Goal: Information Seeking & Learning: Learn about a topic

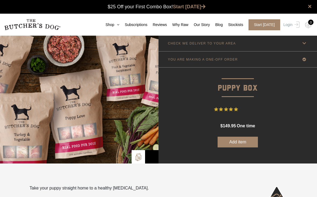
click at [72, 145] on img at bounding box center [79, 99] width 158 height 128
click at [234, 20] on nav "0 Shop Combo Boxes Treats" at bounding box center [158, 25] width 317 height 22
click at [234, 22] on link "Stockists" at bounding box center [233, 25] width 20 height 6
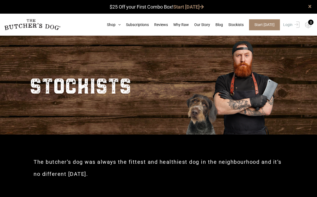
click at [217, 26] on link "Blog" at bounding box center [216, 25] width 13 height 6
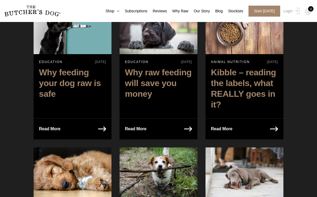
scroll to position [878, 0]
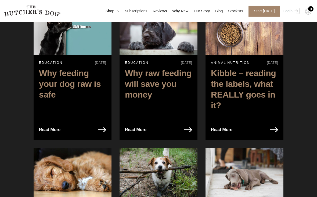
click at [225, 126] on p "Read More" at bounding box center [221, 130] width 21 height 8
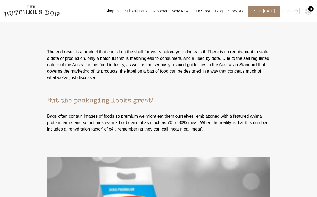
scroll to position [1990, 0]
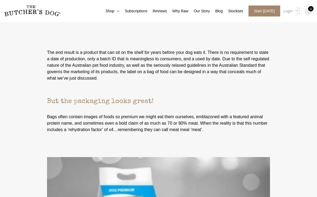
click at [256, 10] on span "Start [DATE]" at bounding box center [264, 11] width 32 height 11
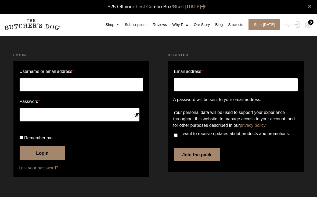
click at [175, 26] on link "Why Raw" at bounding box center [177, 25] width 21 height 6
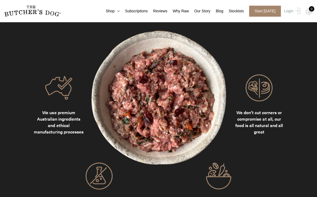
scroll to position [440, 0]
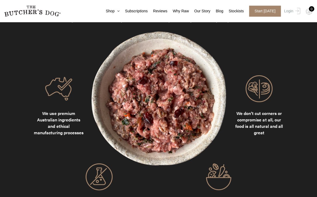
click at [103, 12] on link "Shop" at bounding box center [109, 11] width 19 height 6
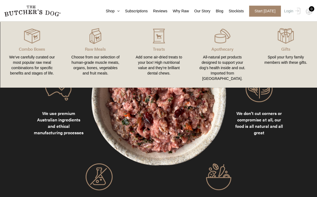
click at [89, 63] on div "Choose from our selection of human-grade muscle meats, organs, bones, vegetable…" at bounding box center [95, 64] width 50 height 21
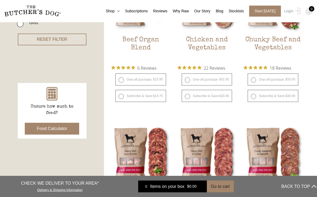
scroll to position [191, 0]
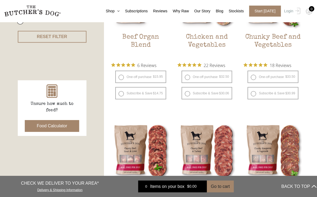
click at [49, 125] on button "Food Calculator" at bounding box center [52, 126] width 55 height 12
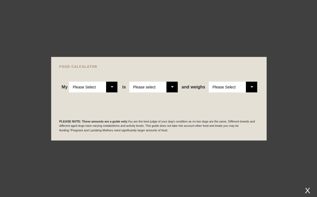
click at [112, 88] on select "Please Select Adult Dog Puppy" at bounding box center [93, 87] width 48 height 11
select select "puppy"
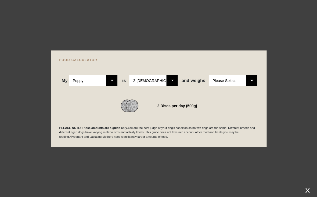
click at [167, 84] on select "Please Select 2-[DEMOGRAPHIC_DATA] 4-[DEMOGRAPHIC_DATA] 6-[DEMOGRAPHIC_DATA] 8-…" at bounding box center [153, 80] width 48 height 11
select select "8"
click at [245, 82] on select "Please Select 1kg 2kg 3kg 4kg 5kg 6kg 7kg 8kg 9kg 10kg 11kg 12kg 13kg 14kg 15kg…" at bounding box center [232, 80] width 48 height 11
click at [251, 83] on select "Please Select 1kg 2kg 3kg 4kg 5kg 6kg 7kg 8kg 9kg 10kg 11kg 12kg 13kg 14kg 15kg…" at bounding box center [232, 80] width 48 height 11
select select "6"
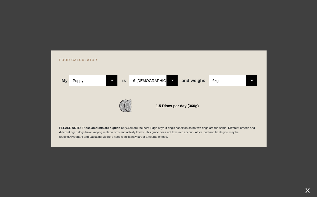
click at [114, 84] on select "Please Select Adult Dog Puppy" at bounding box center [93, 80] width 48 height 11
select select "adult"
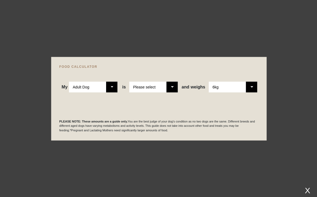
click at [169, 90] on select "Please select a healthy weight overweight" at bounding box center [153, 87] width 48 height 11
select select "0"
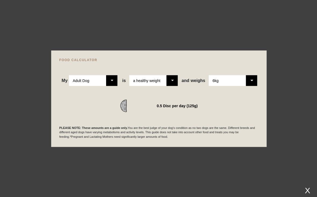
click at [253, 85] on select "Please Select 1kg 2kg 3kg 4kg 5kg 6kg 7kg 8kg 9kg 10kg 11kg 12kg 13kg 14kg 15kg…" at bounding box center [232, 80] width 48 height 11
select select "7"
click at [111, 83] on select "Please Select Adult Dog Puppy" at bounding box center [93, 80] width 48 height 11
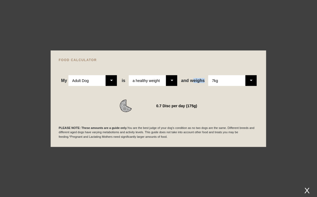
click at [107, 81] on select "Please Select Adult Dog Puppy" at bounding box center [93, 80] width 48 height 11
select select "puppy"
click at [170, 84] on select "Please Select 2-[DEMOGRAPHIC_DATA] 4-[DEMOGRAPHIC_DATA] 6-[DEMOGRAPHIC_DATA] 8-…" at bounding box center [153, 80] width 48 height 11
select select "8"
click at [250, 85] on select "Please Select 1kg 2kg 3kg 4kg 5kg 6kg 7kg 8kg 9kg 10kg 11kg 12kg 13kg 14kg 15kg…" at bounding box center [232, 80] width 48 height 11
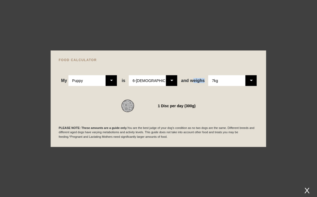
select select "5"
click at [128, 169] on div at bounding box center [158, 98] width 317 height 197
click at [303, 195] on div "X" at bounding box center [307, 190] width 10 height 9
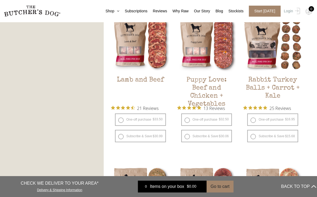
scroll to position [452, 0]
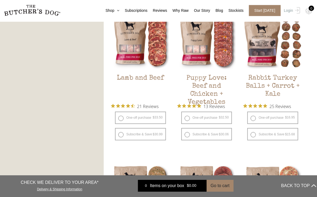
click at [26, 124] on div "FILTER PRODUCTS - Combo Boxes Raw Meals Treats" at bounding box center [52, 93] width 104 height 822
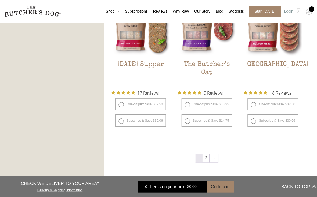
scroll to position [618, 0]
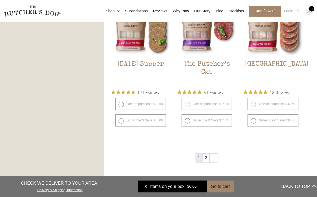
click at [207, 159] on link "2" at bounding box center [205, 158] width 7 height 9
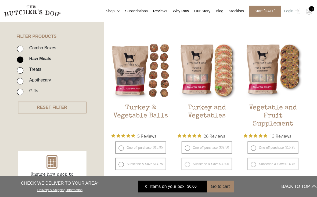
scroll to position [120, 0]
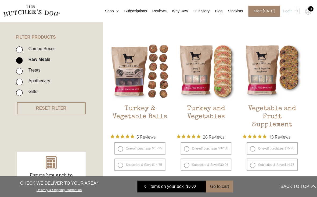
click at [198, 113] on h2 "Turkey and Vegetables" at bounding box center [206, 117] width 59 height 25
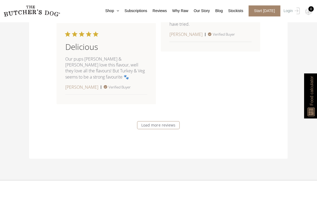
scroll to position [929, 0]
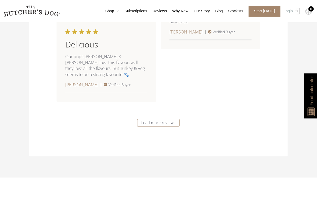
click at [164, 127] on link "Load more reviews" at bounding box center [158, 123] width 42 height 8
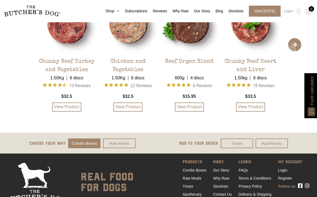
scroll to position [1624, 1]
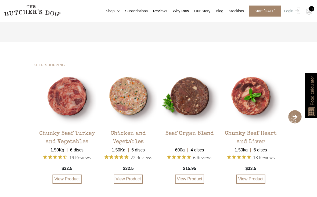
click at [24, 182] on section "KEEP SHOPPING 1.50Kg 6 discs" at bounding box center [158, 123] width 317 height 163
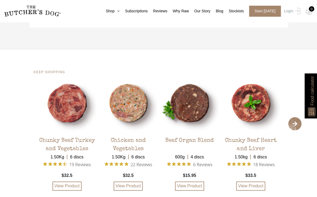
scroll to position [1548, 0]
click at [296, 131] on span "›" at bounding box center [293, 123] width 13 height 13
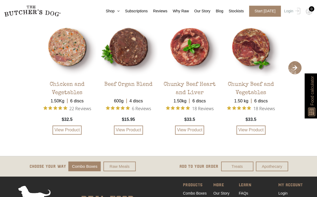
scroll to position [1604, 0]
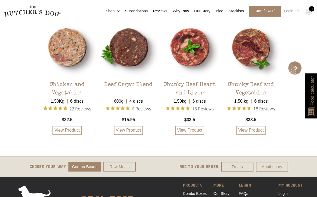
click at [297, 75] on span "›" at bounding box center [293, 67] width 13 height 13
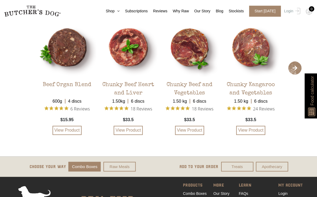
click at [296, 75] on span "›" at bounding box center [293, 67] width 13 height 13
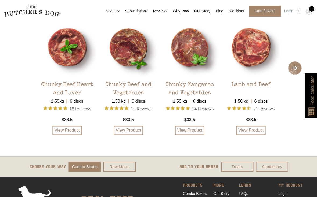
click at [295, 75] on span "›" at bounding box center [293, 67] width 13 height 13
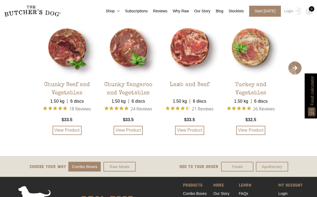
click at [297, 75] on span "›" at bounding box center [293, 67] width 13 height 13
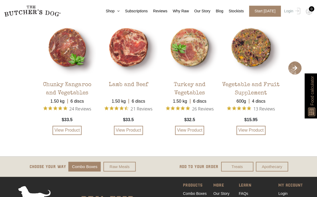
click at [294, 75] on span "›" at bounding box center [293, 67] width 13 height 13
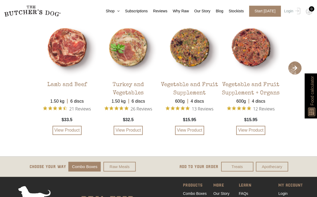
click at [297, 75] on span "›" at bounding box center [293, 67] width 13 height 13
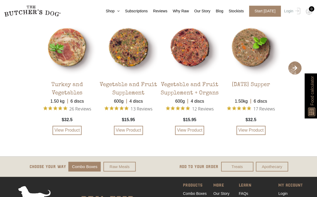
click at [299, 75] on span "›" at bounding box center [293, 67] width 13 height 13
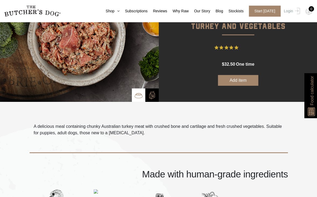
scroll to position [0, 0]
